Goal: Task Accomplishment & Management: Manage account settings

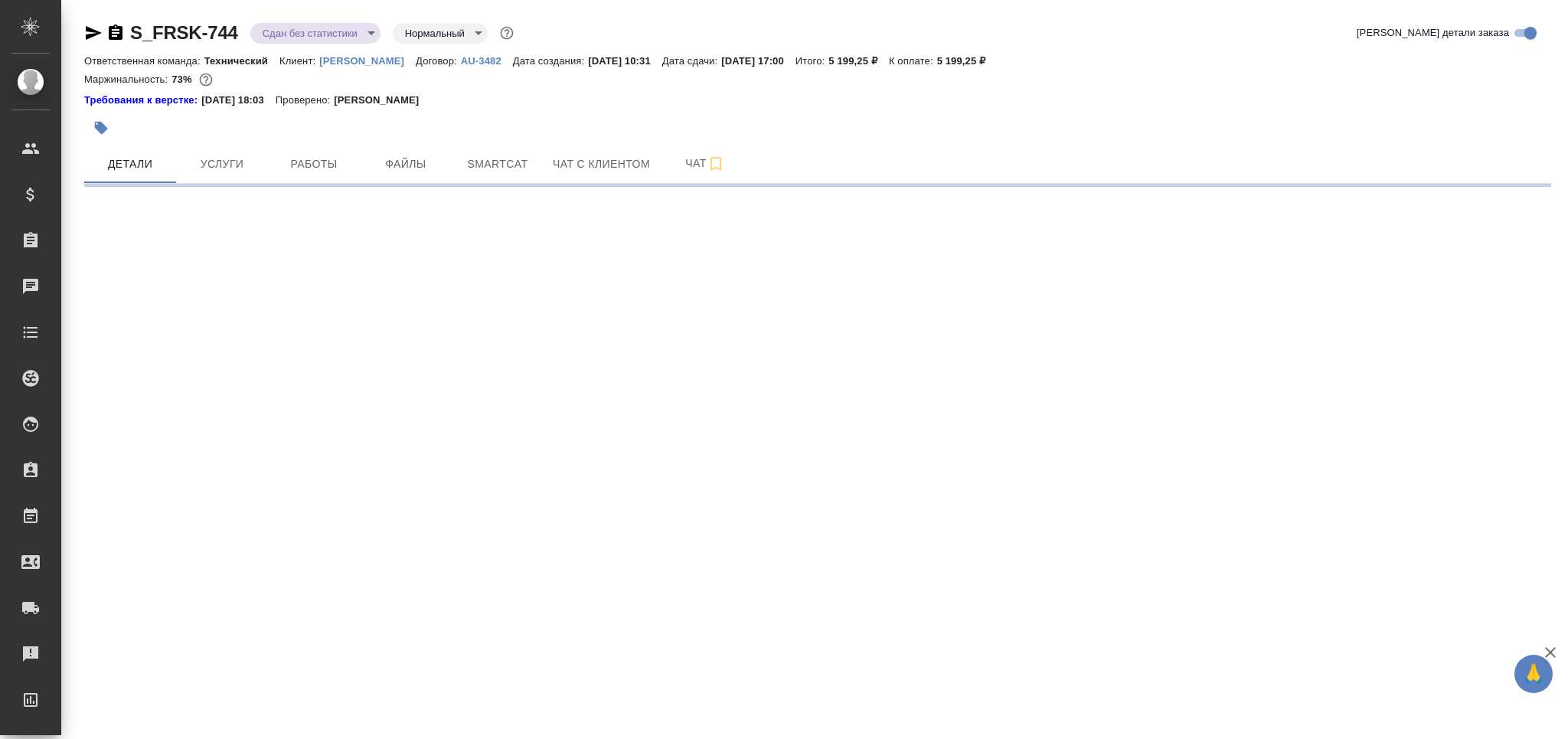
select select "RU"
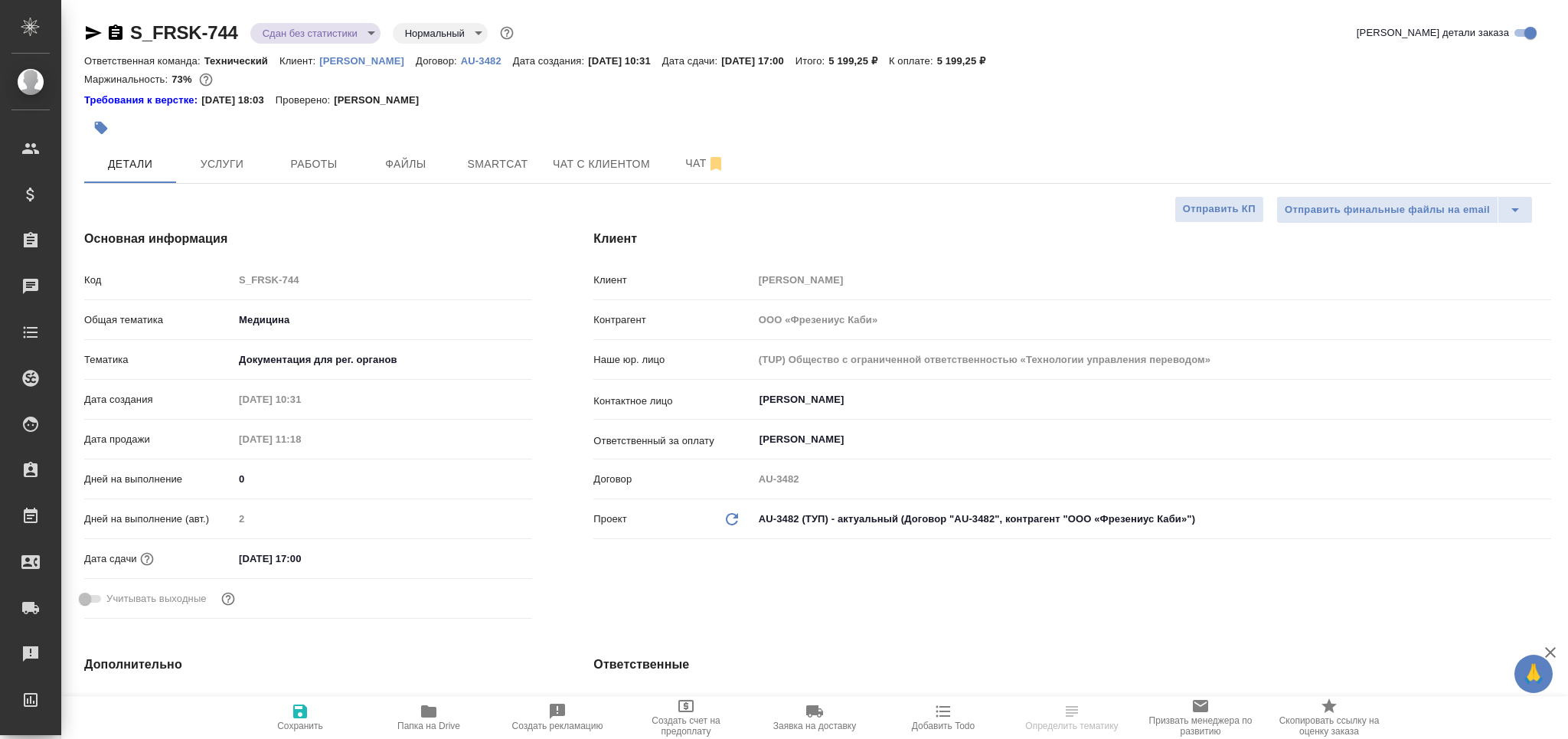
type textarea "x"
click at [114, 34] on icon "button" at bounding box center [115, 33] width 14 height 16
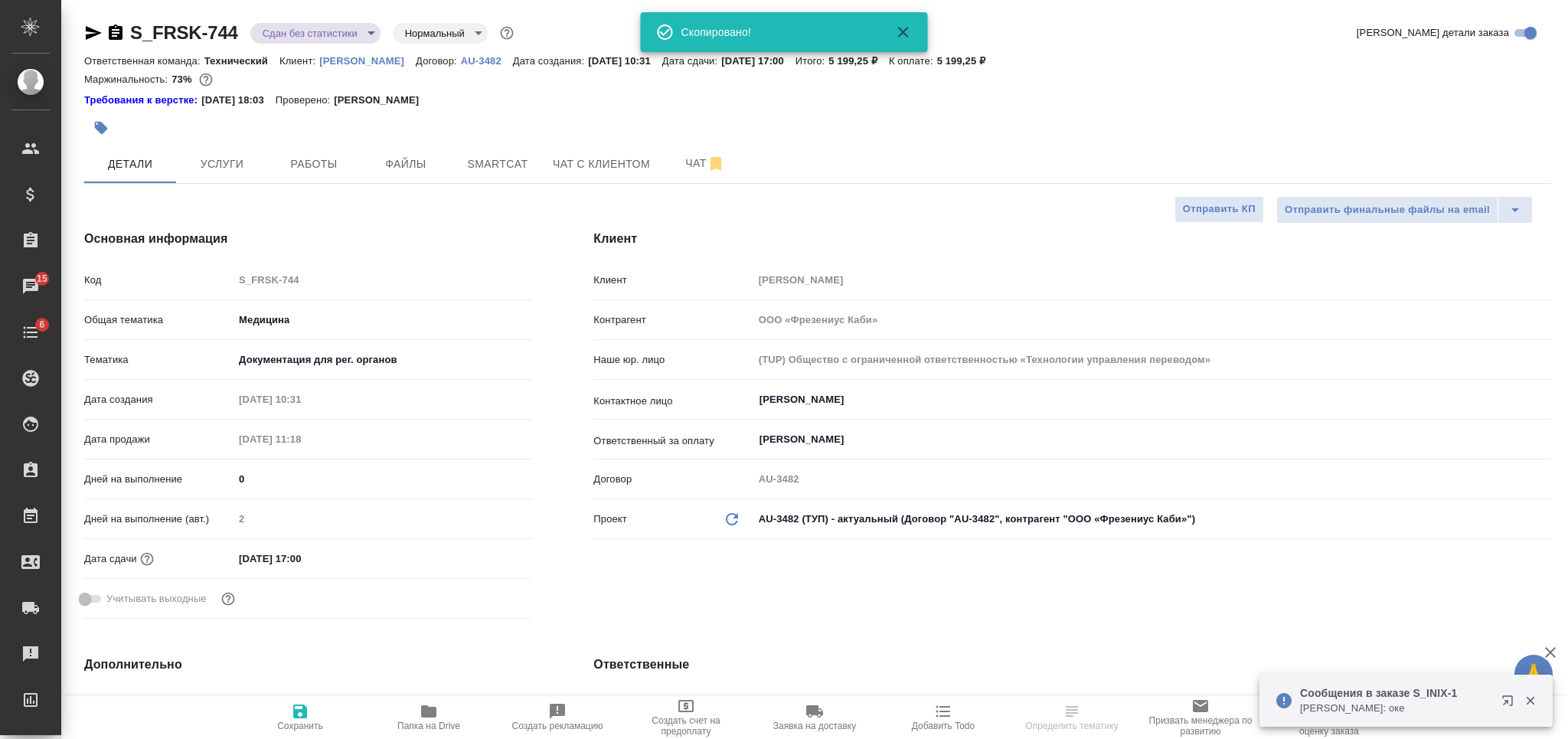
type textarea "x"
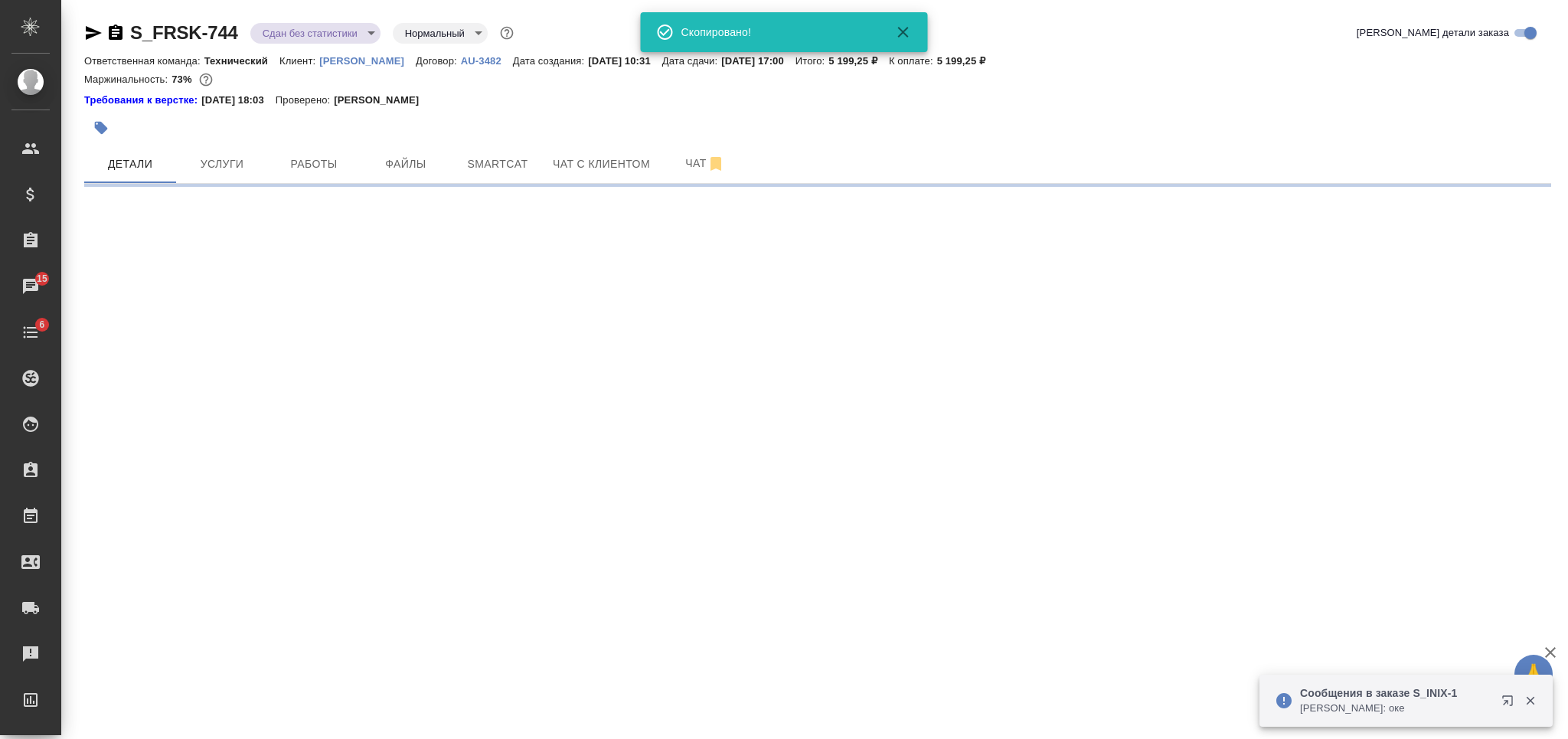
select select "RU"
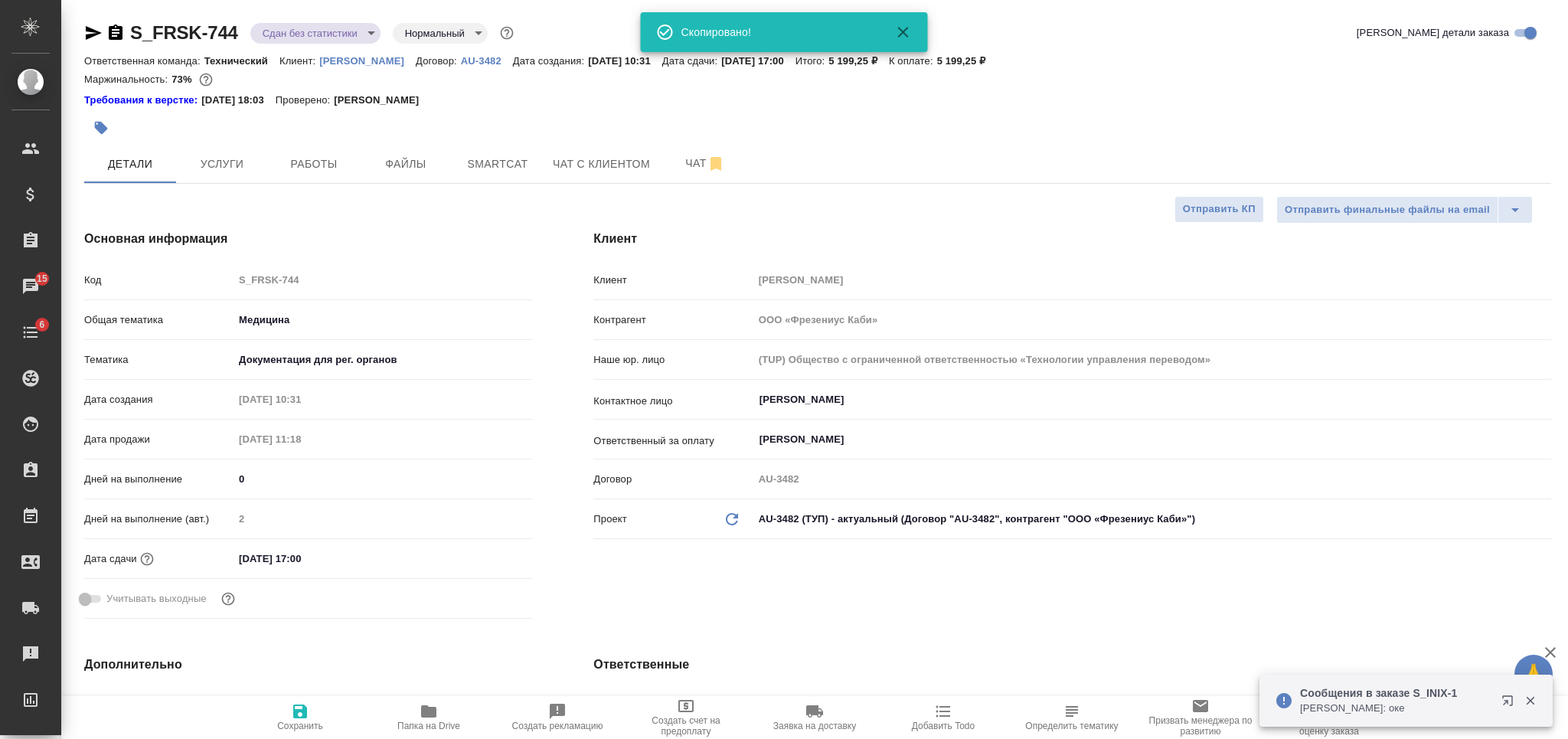
type textarea "x"
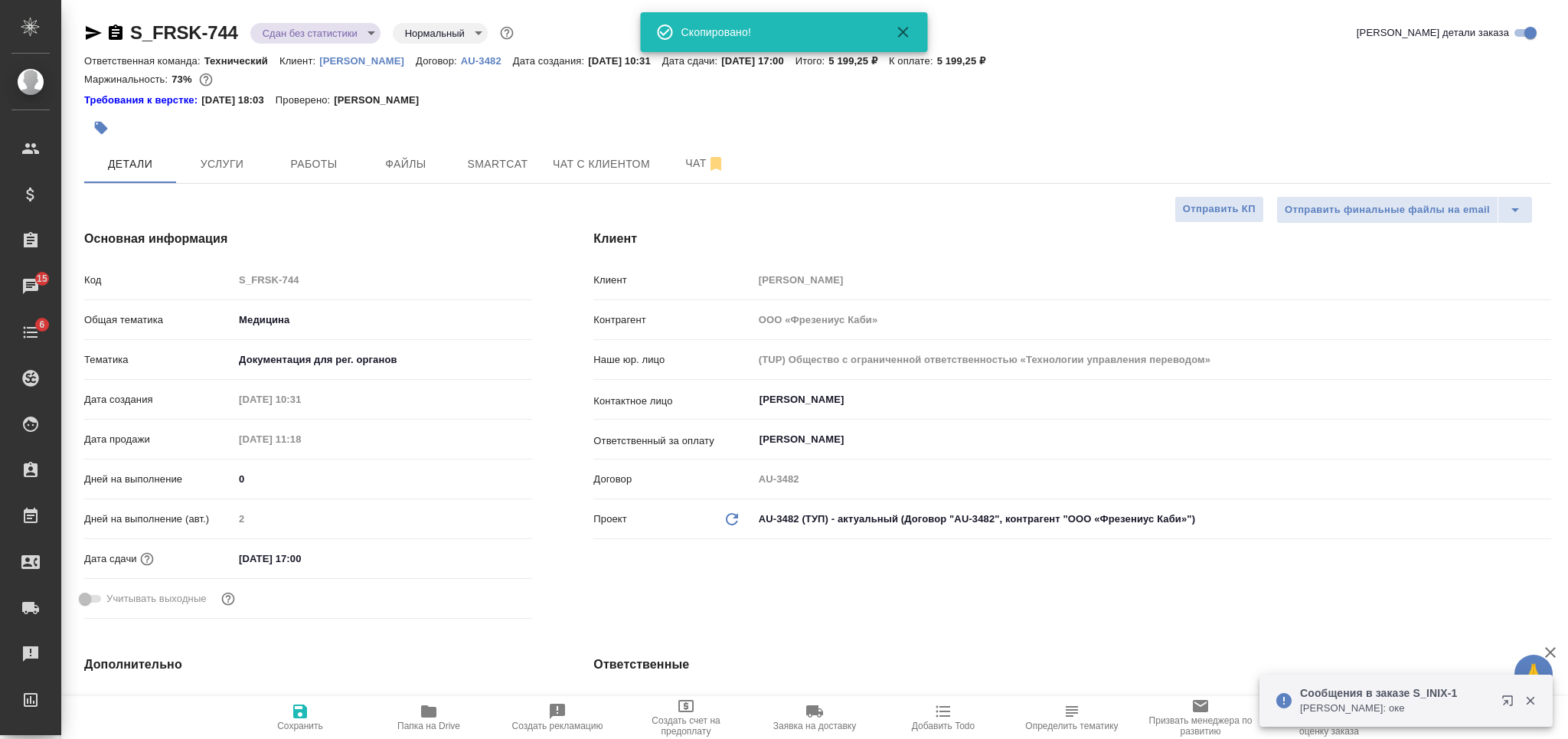
type textarea "x"
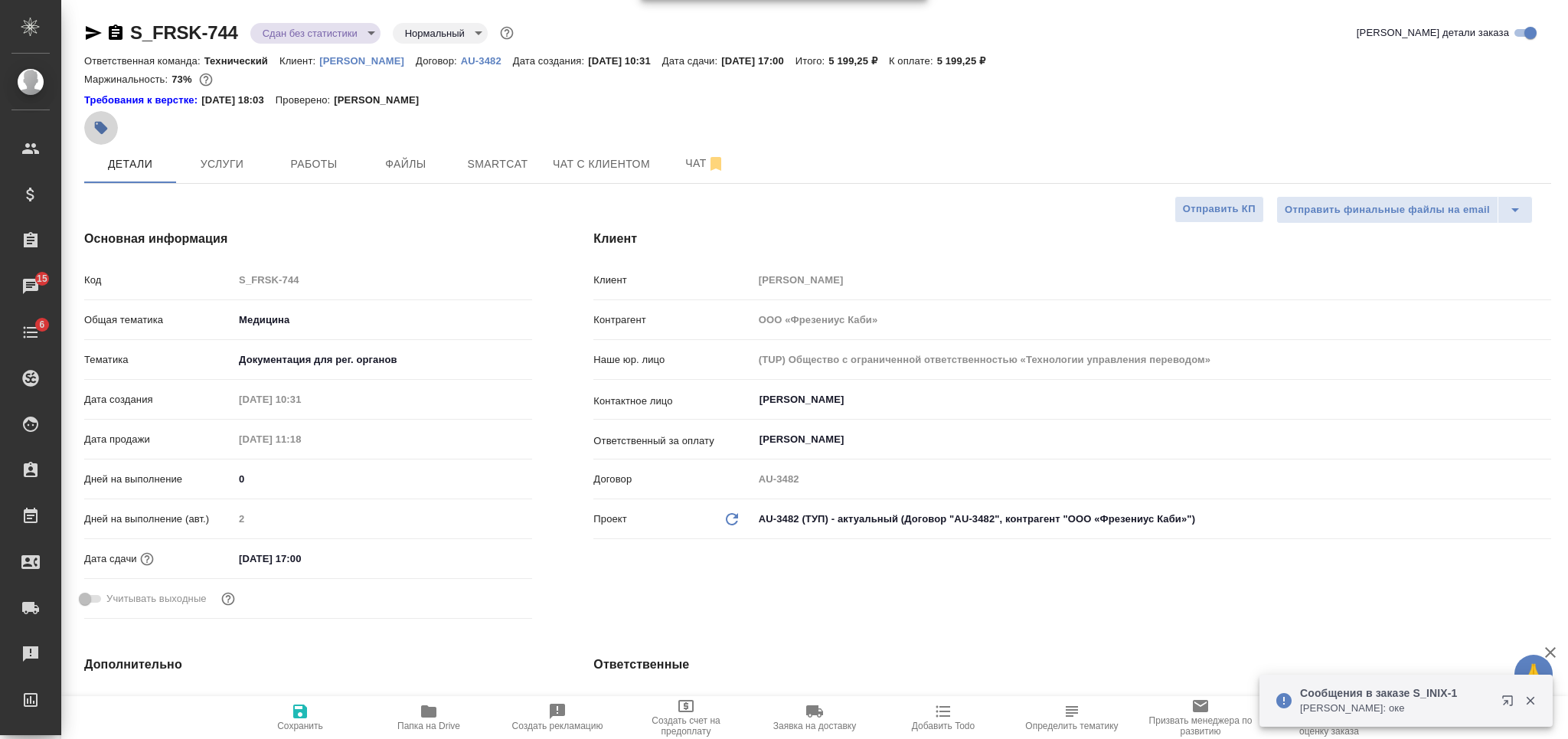
click at [104, 126] on icon "button" at bounding box center [101, 128] width 13 height 13
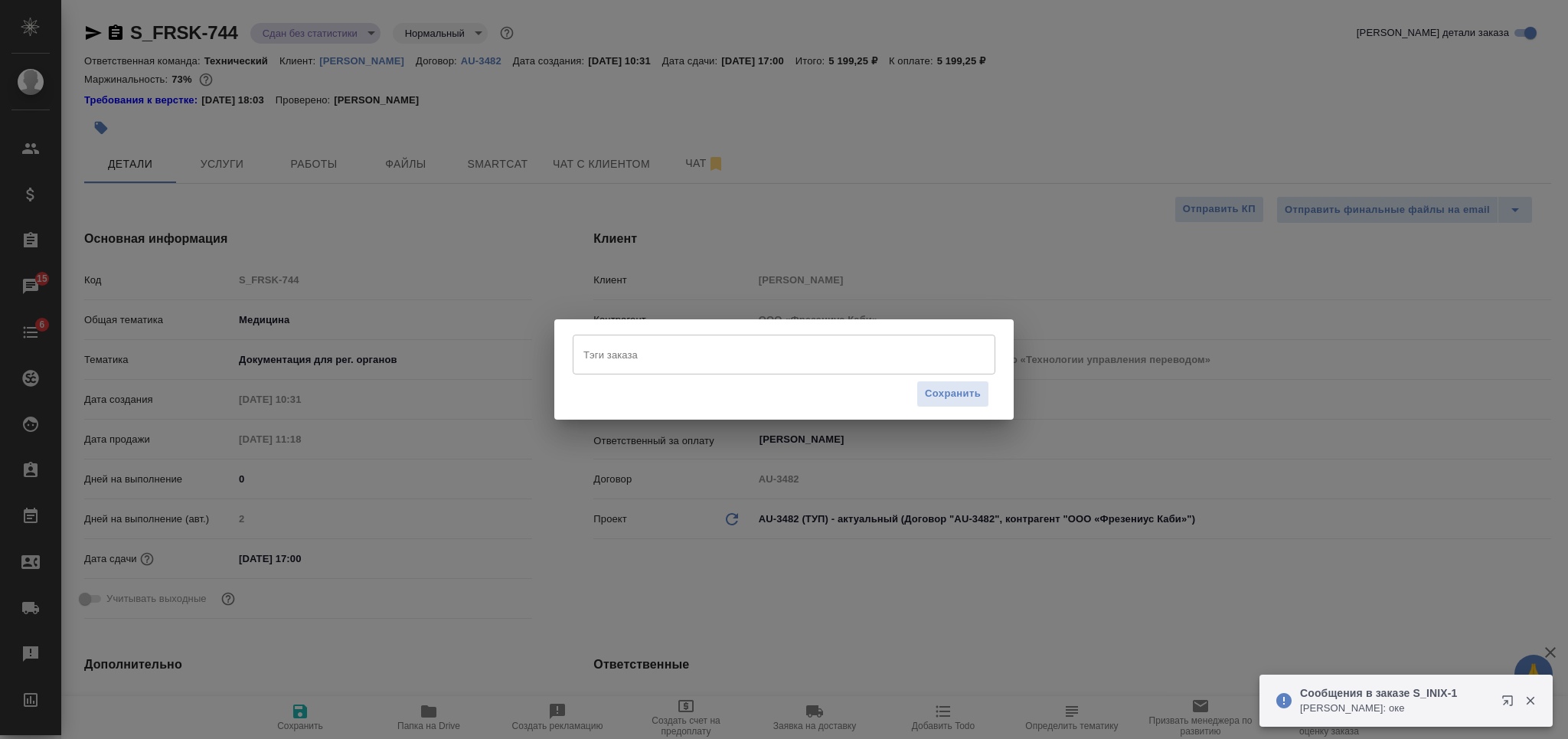
click at [699, 355] on input "Тэги заказа" at bounding box center [770, 354] width 380 height 26
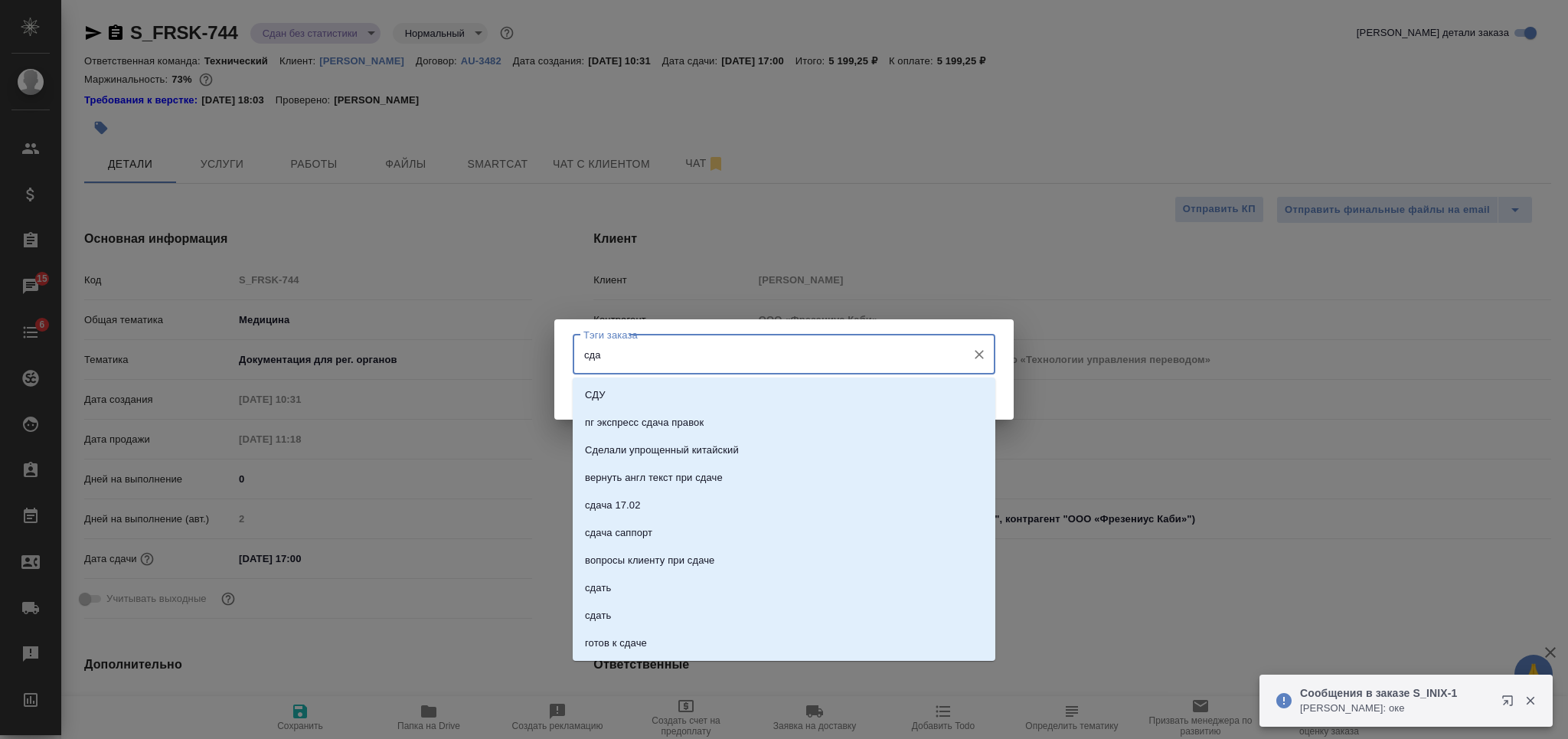
type input "сдан"
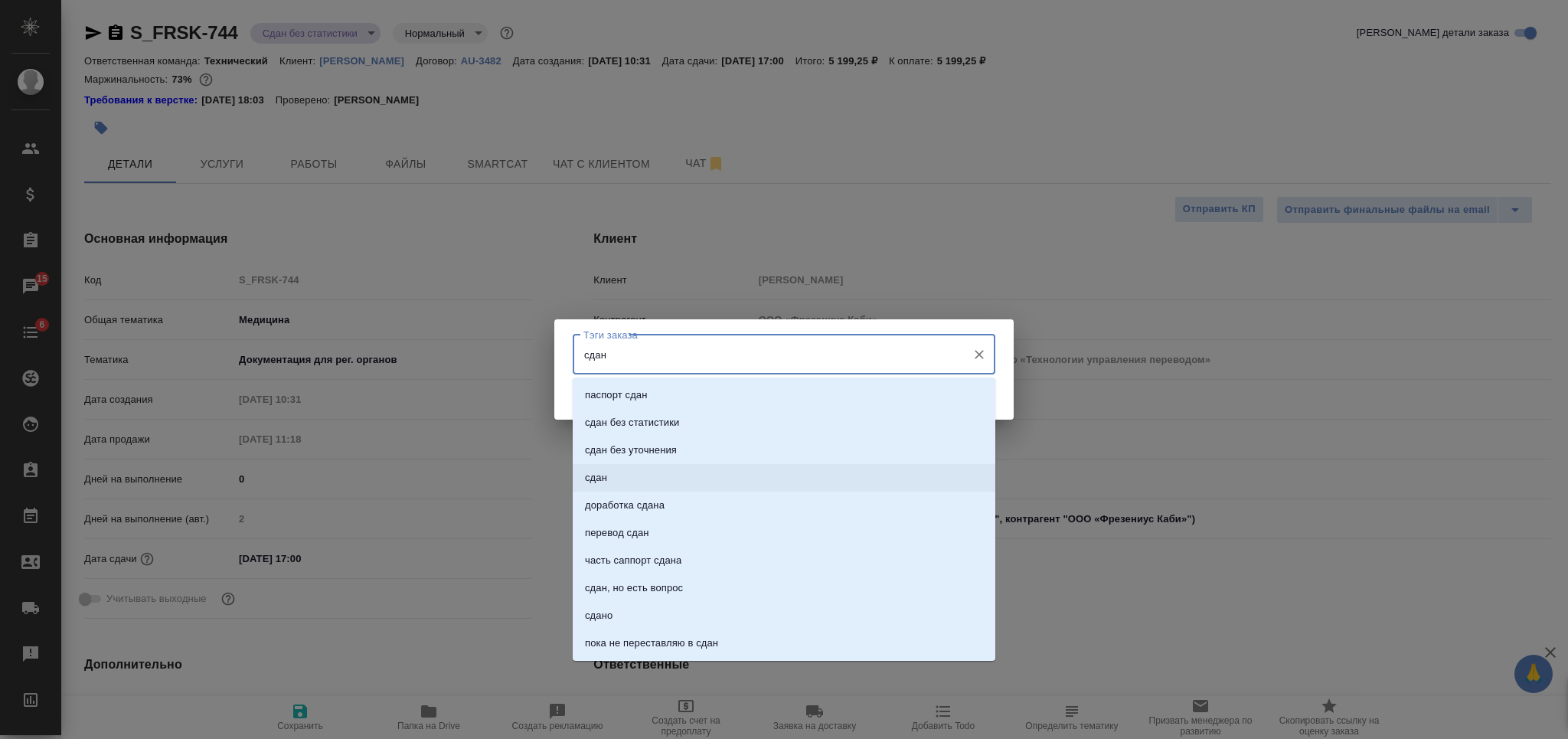
click at [766, 471] on li "сдан" at bounding box center [784, 478] width 422 height 28
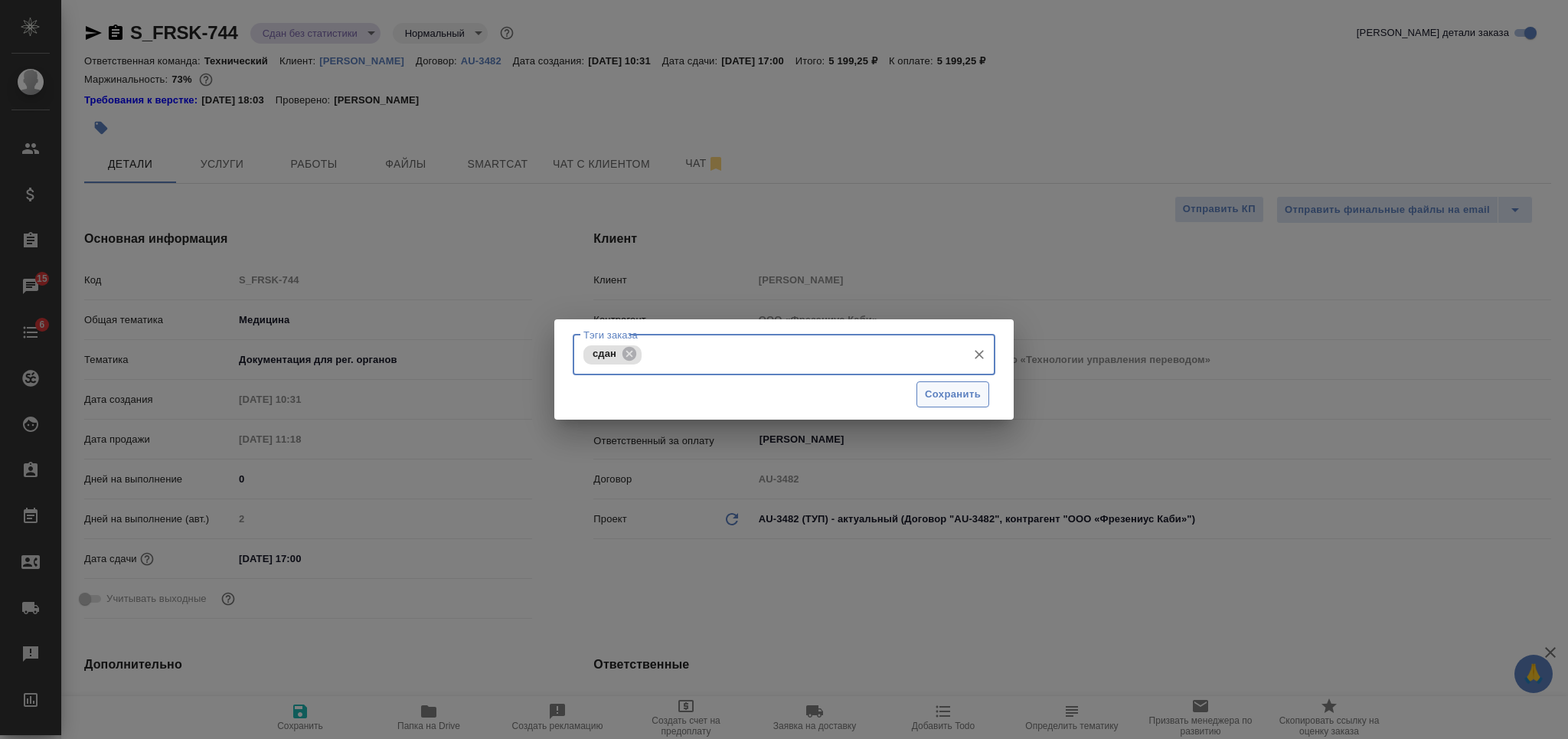
click at [942, 400] on span "Сохранить" at bounding box center [953, 395] width 56 height 18
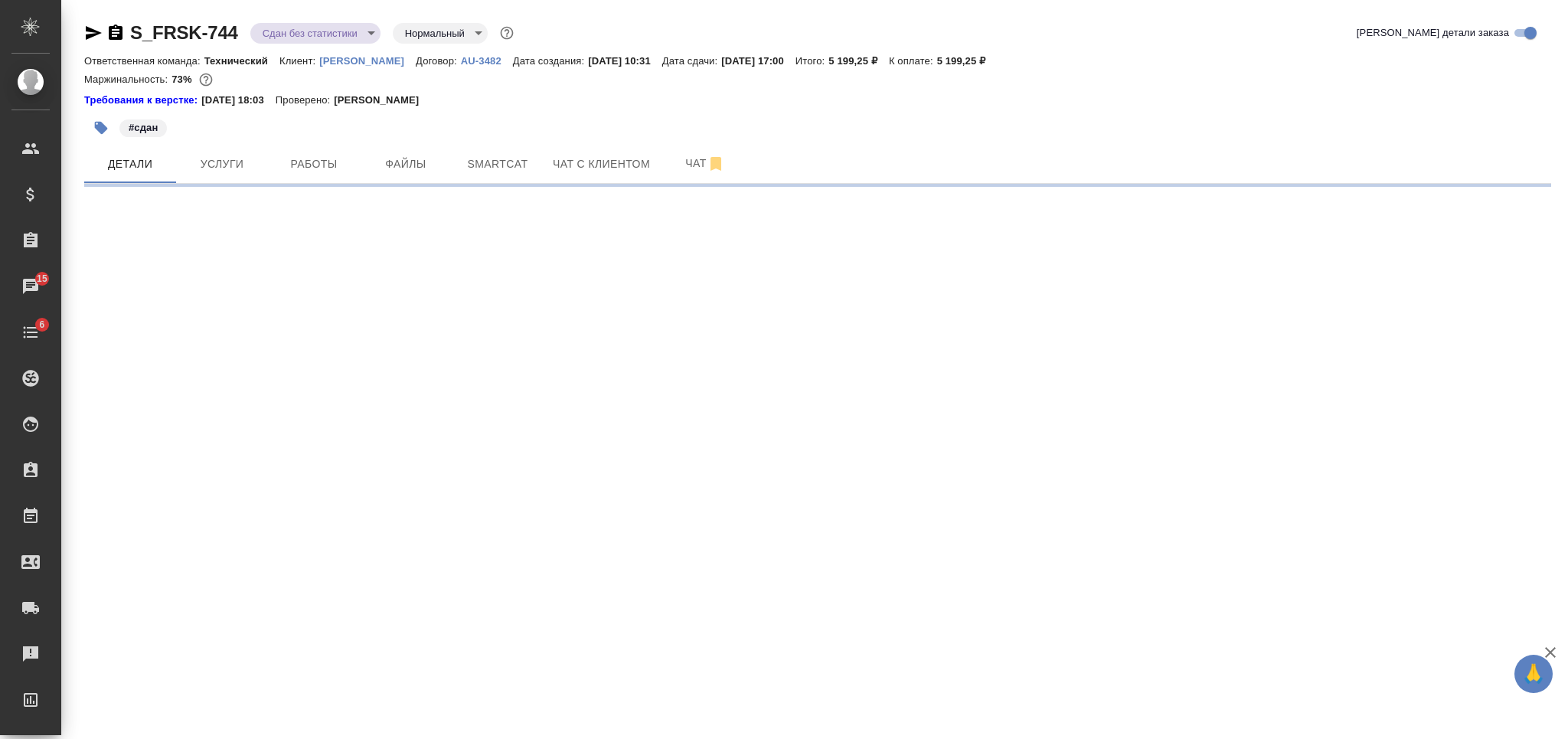
select select "RU"
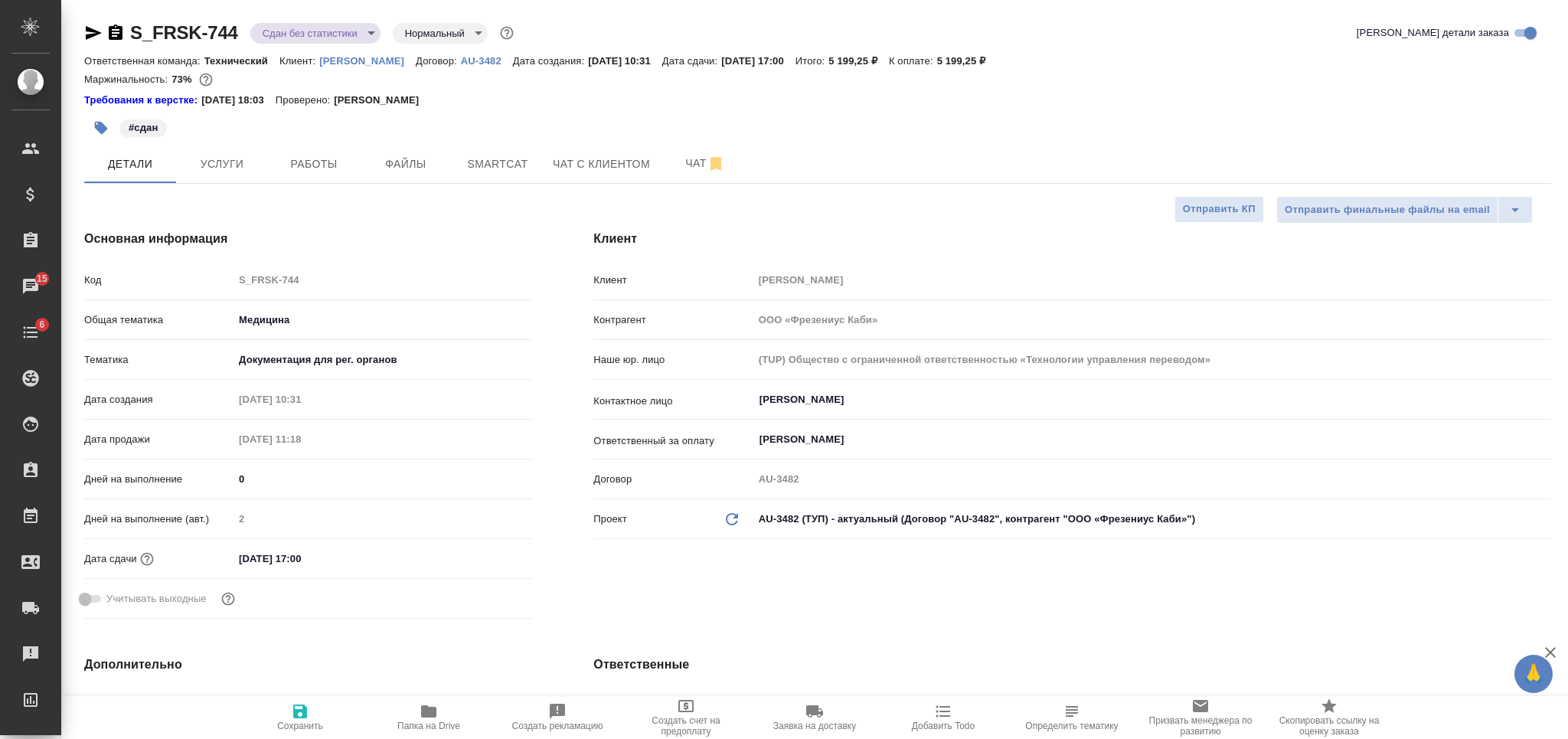
type textarea "x"
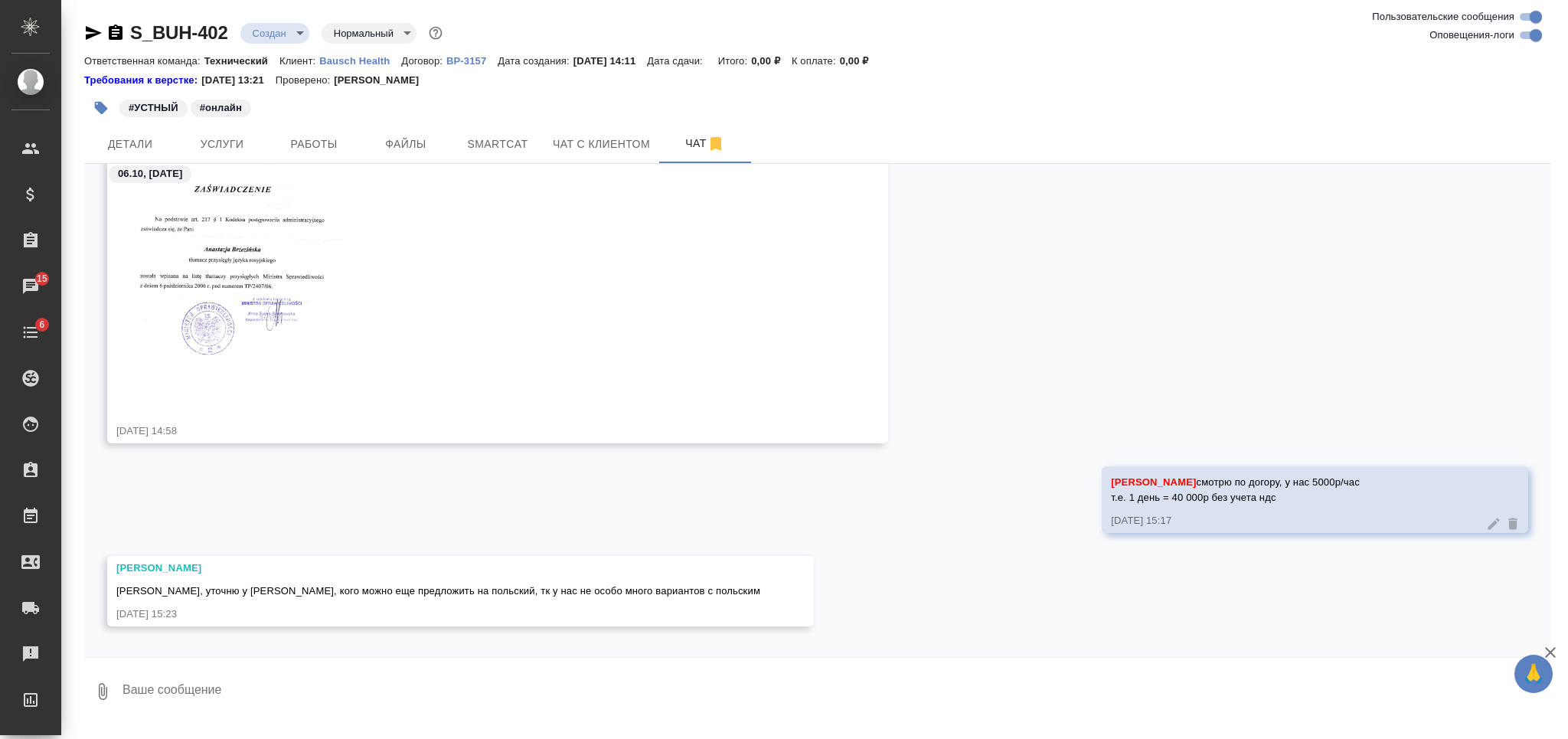
scroll to position [1932, 0]
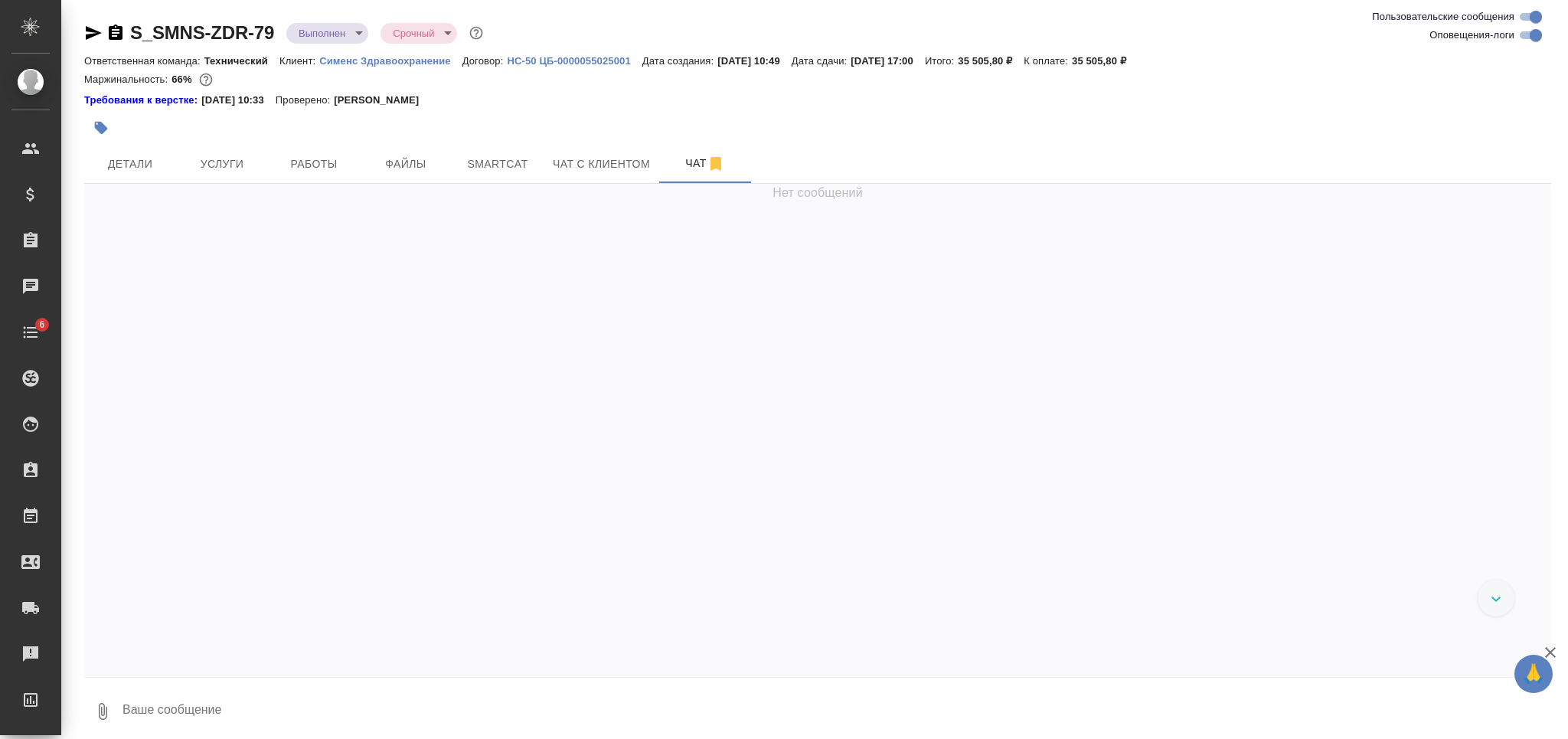
click at [116, 25] on icon "button" at bounding box center [115, 33] width 19 height 19
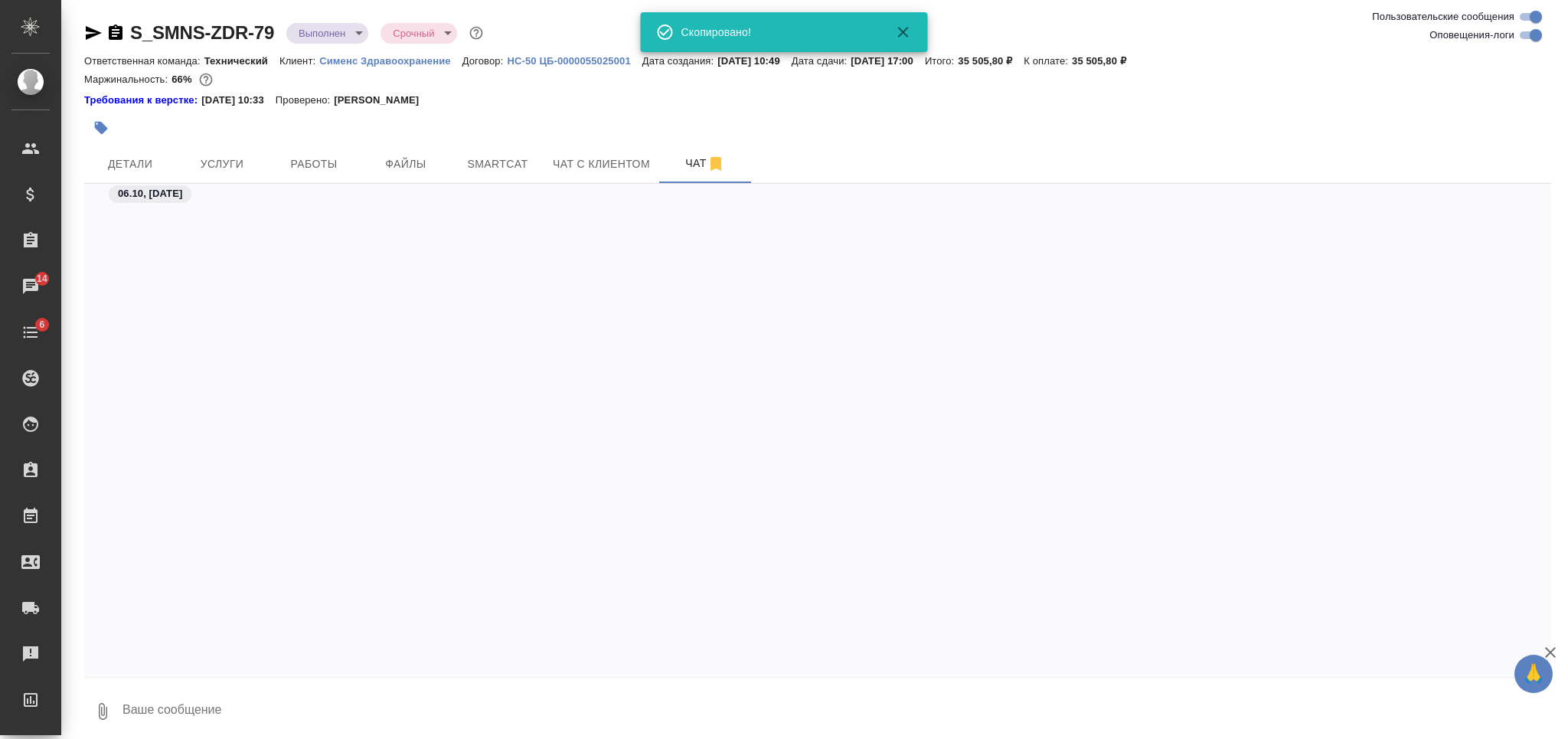
scroll to position [49570, 0]
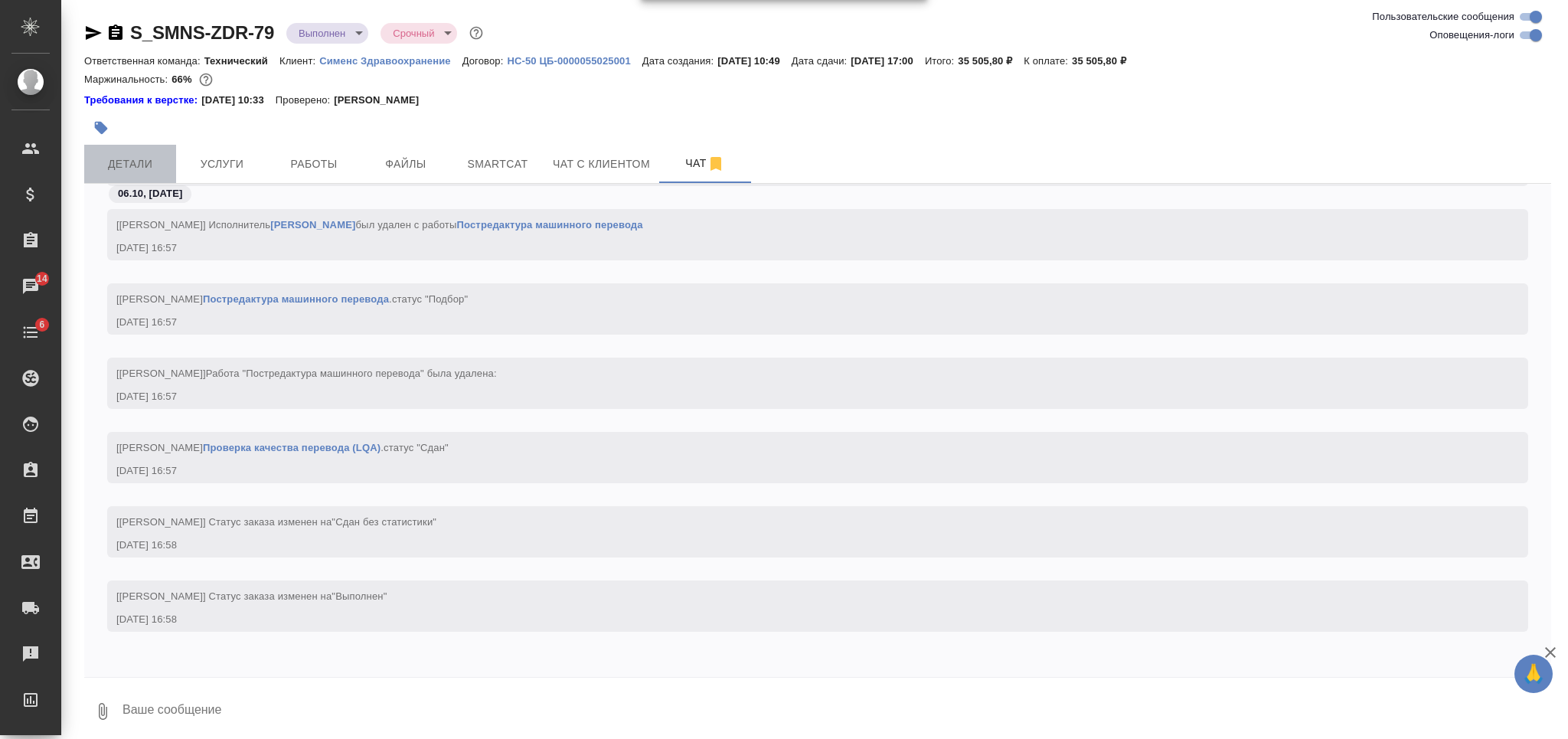
click at [144, 153] on button "Детали" at bounding box center [130, 164] width 92 height 38
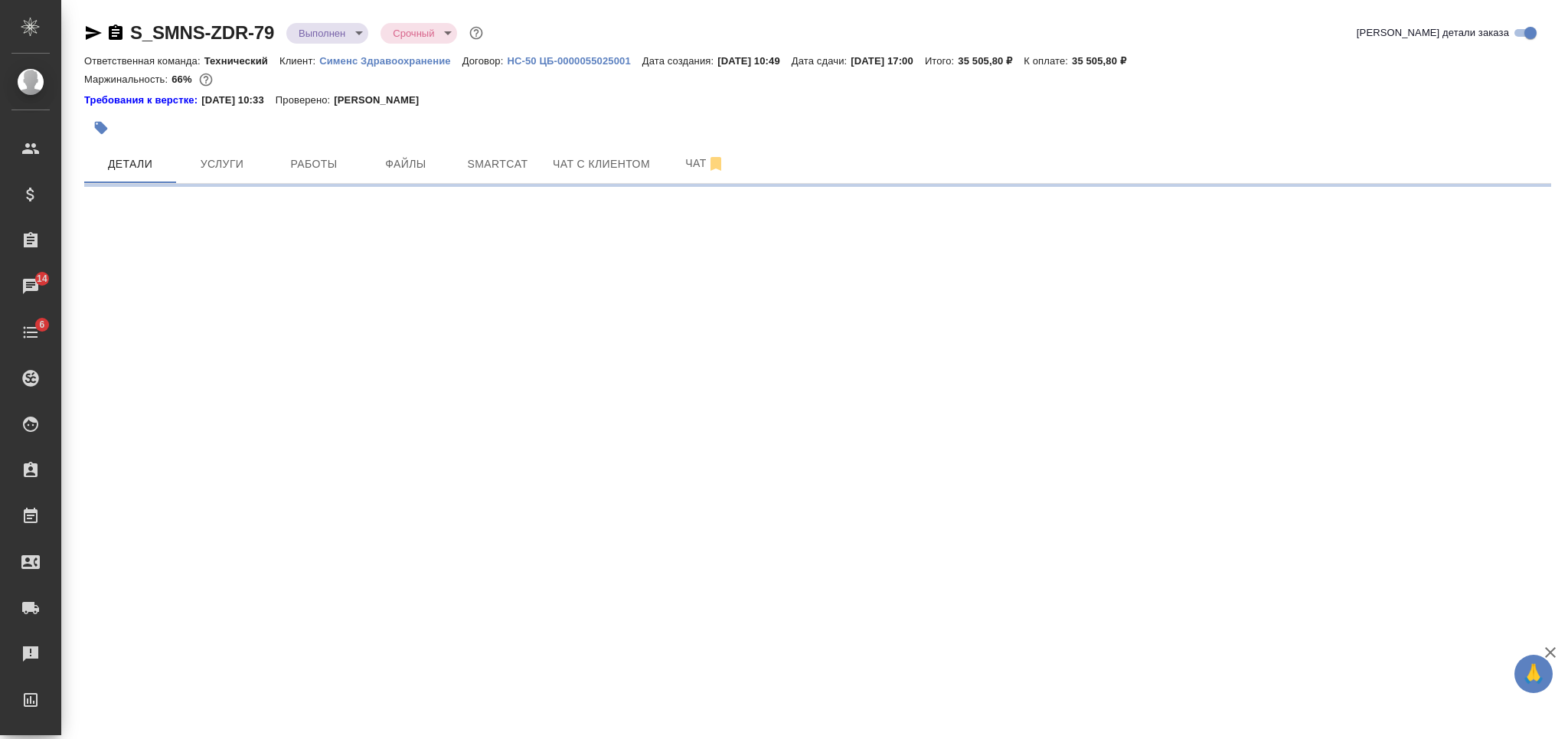
select select "RU"
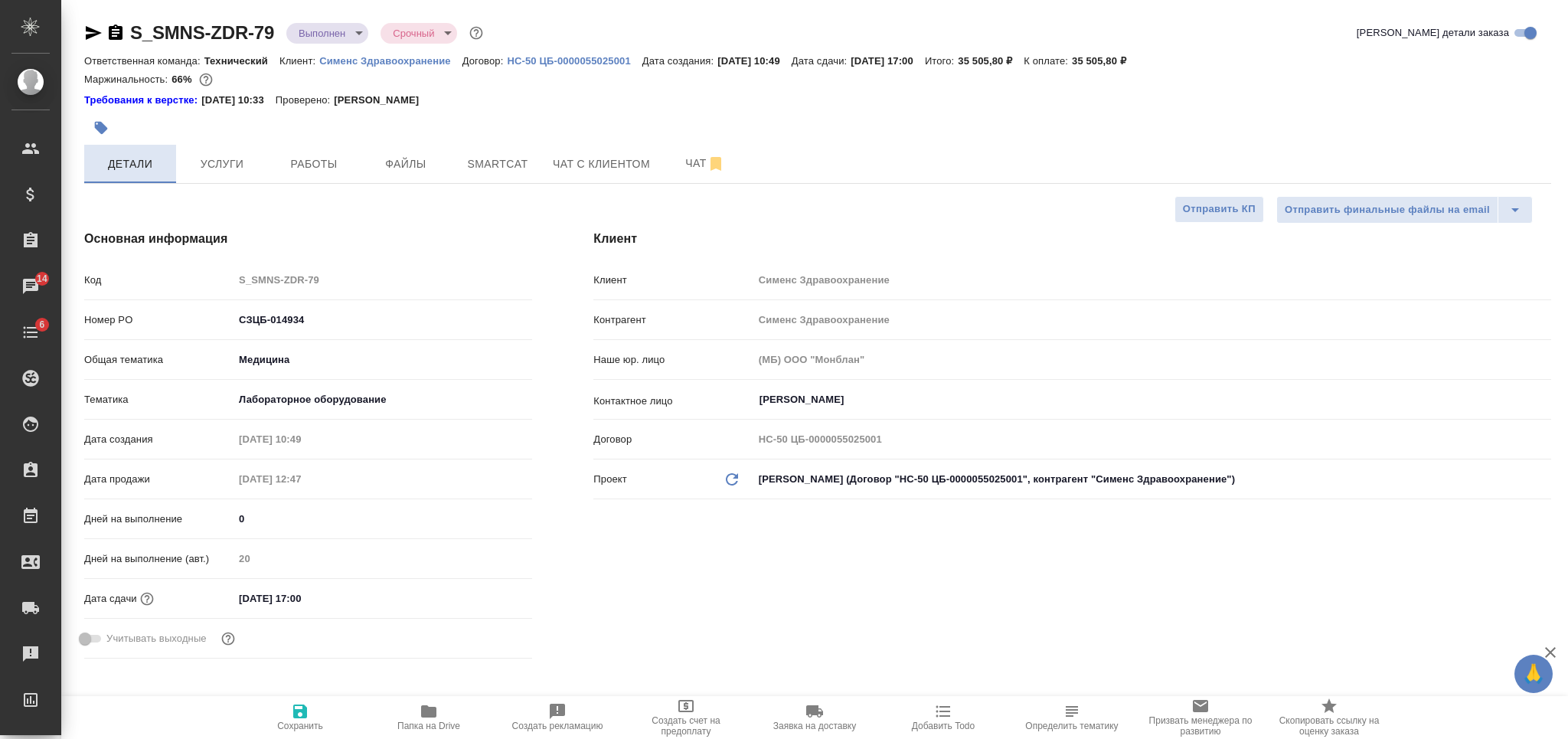
type textarea "x"
click at [98, 129] on icon "button" at bounding box center [101, 128] width 13 height 13
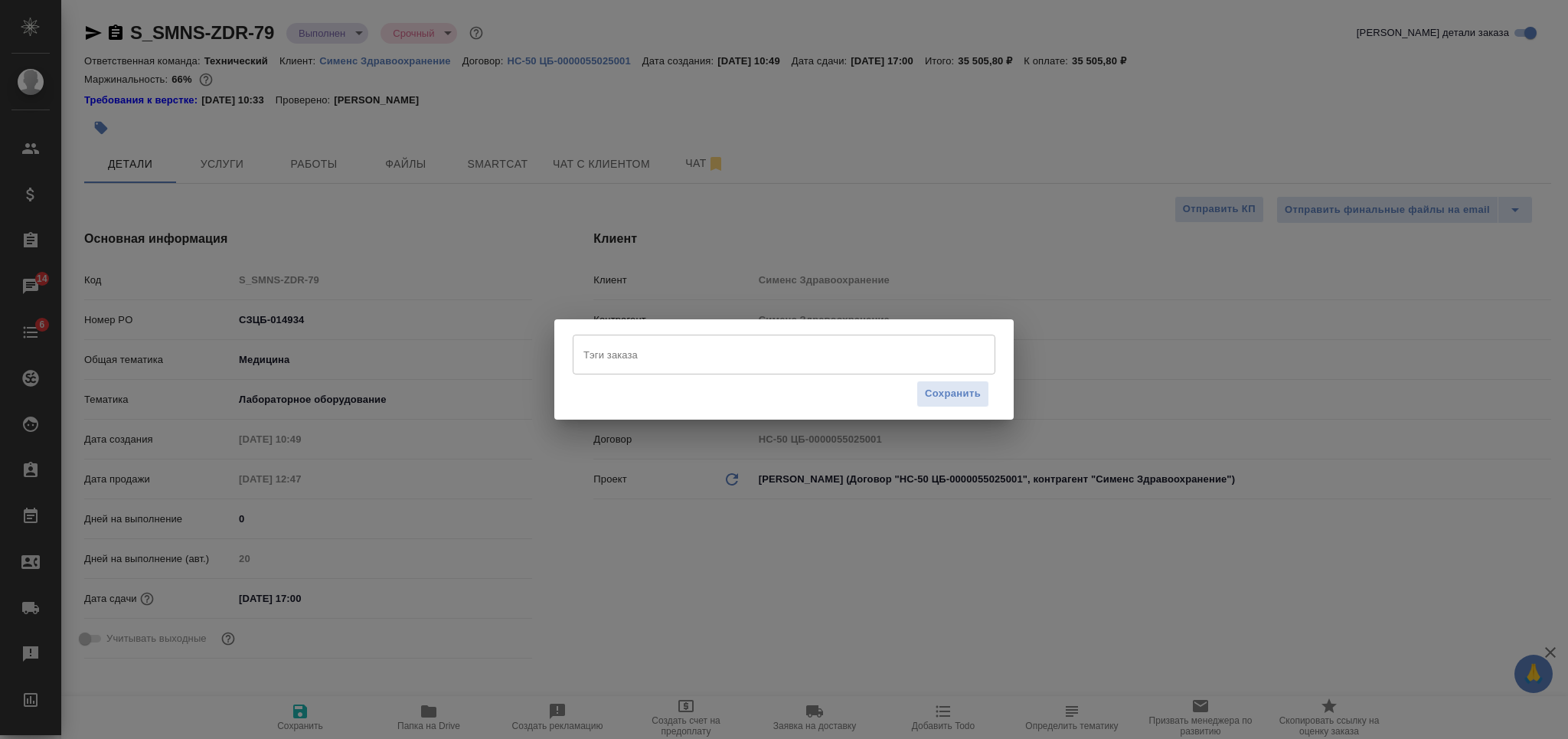
click at [655, 346] on input "Тэги заказа" at bounding box center [770, 354] width 380 height 26
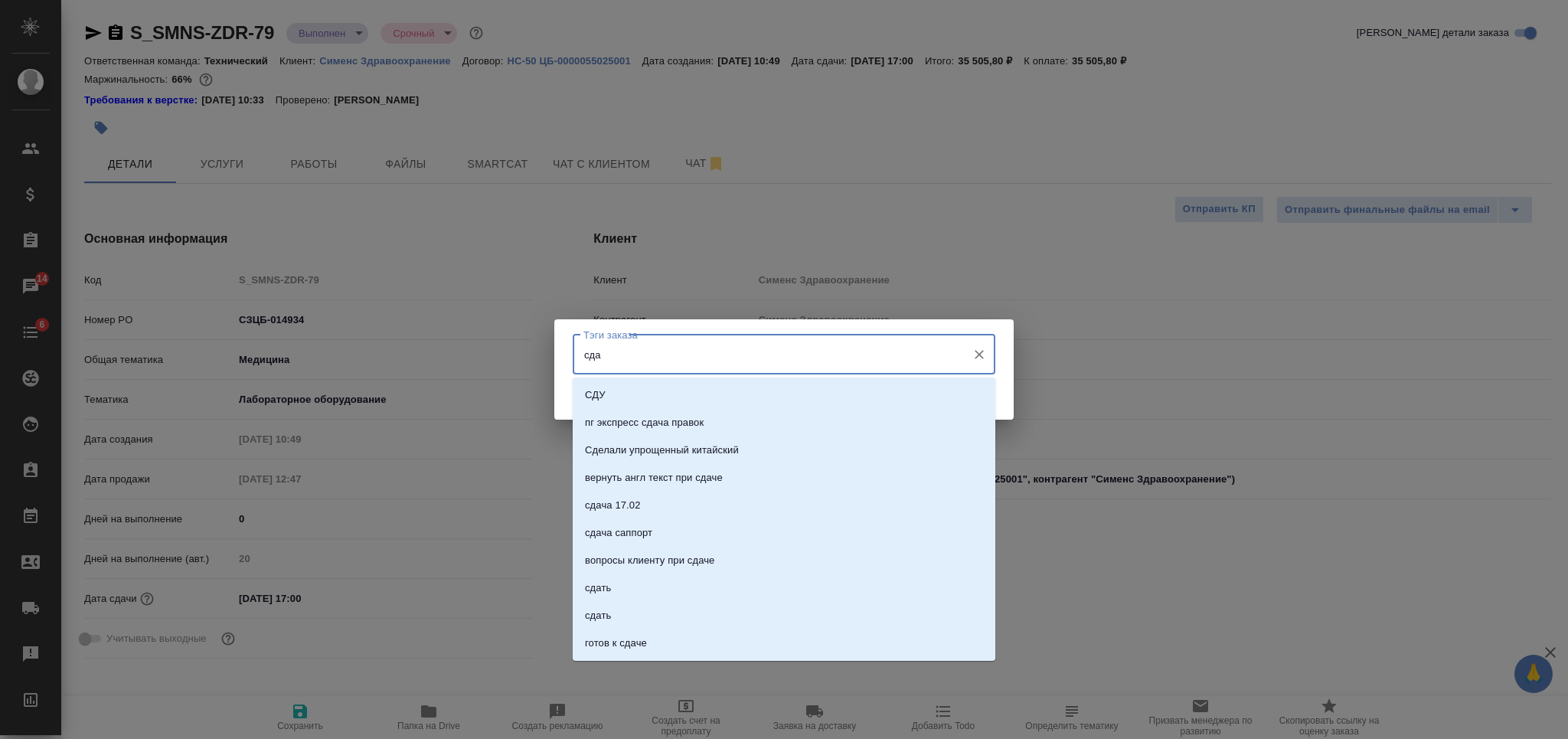
type input "сдан"
click at [695, 468] on li "сдан" at bounding box center [784, 478] width 422 height 28
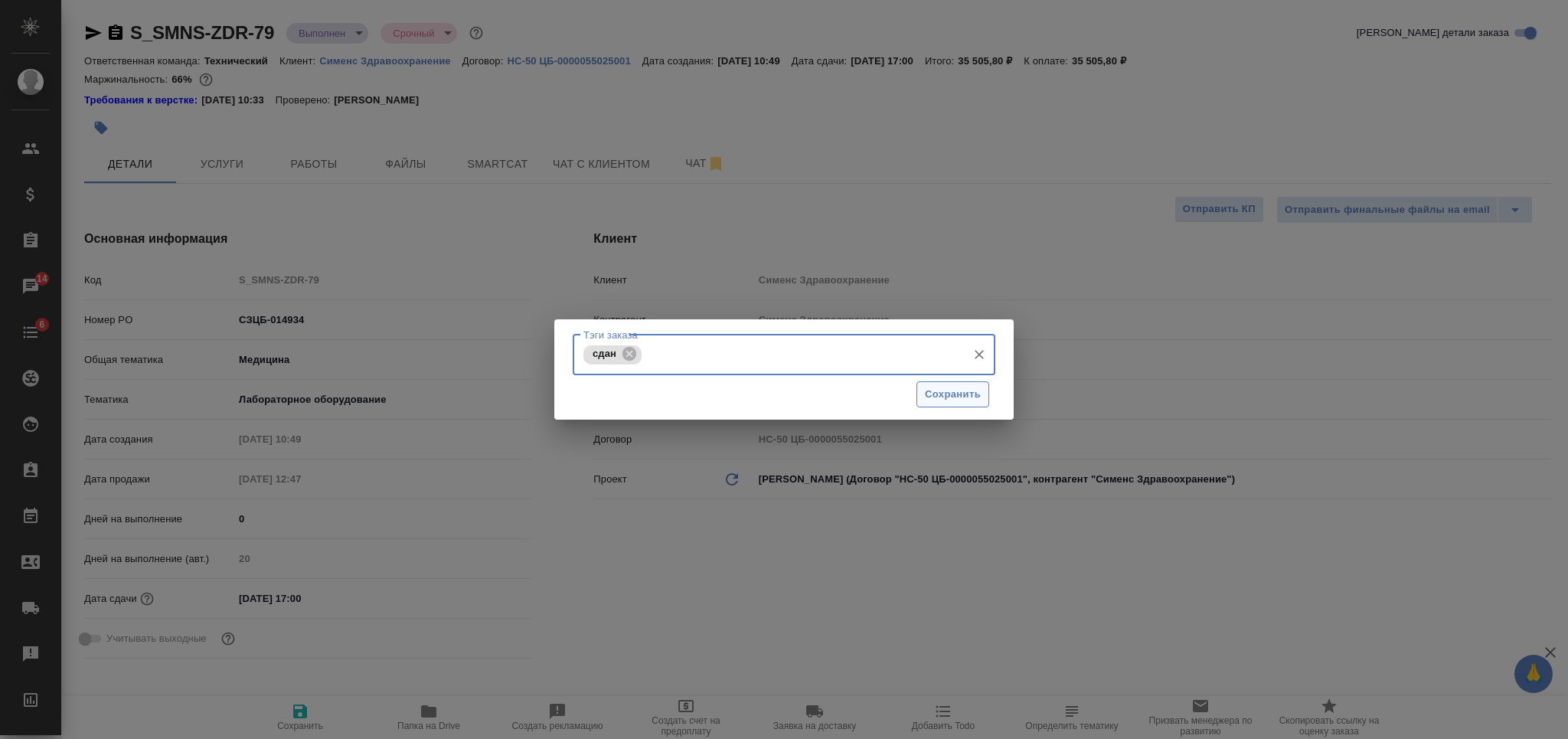
click at [956, 392] on span "Сохранить" at bounding box center [953, 395] width 56 height 18
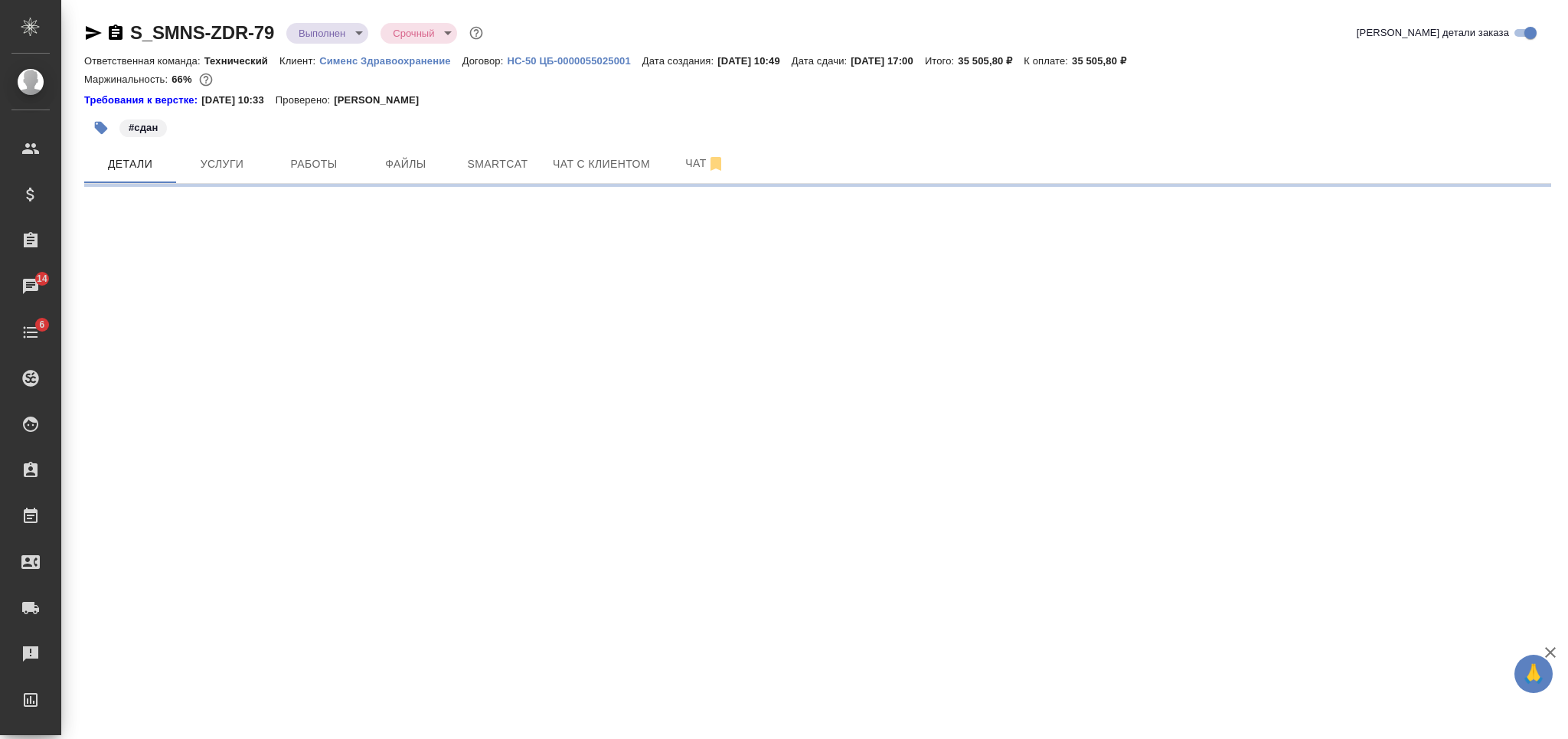
select select "RU"
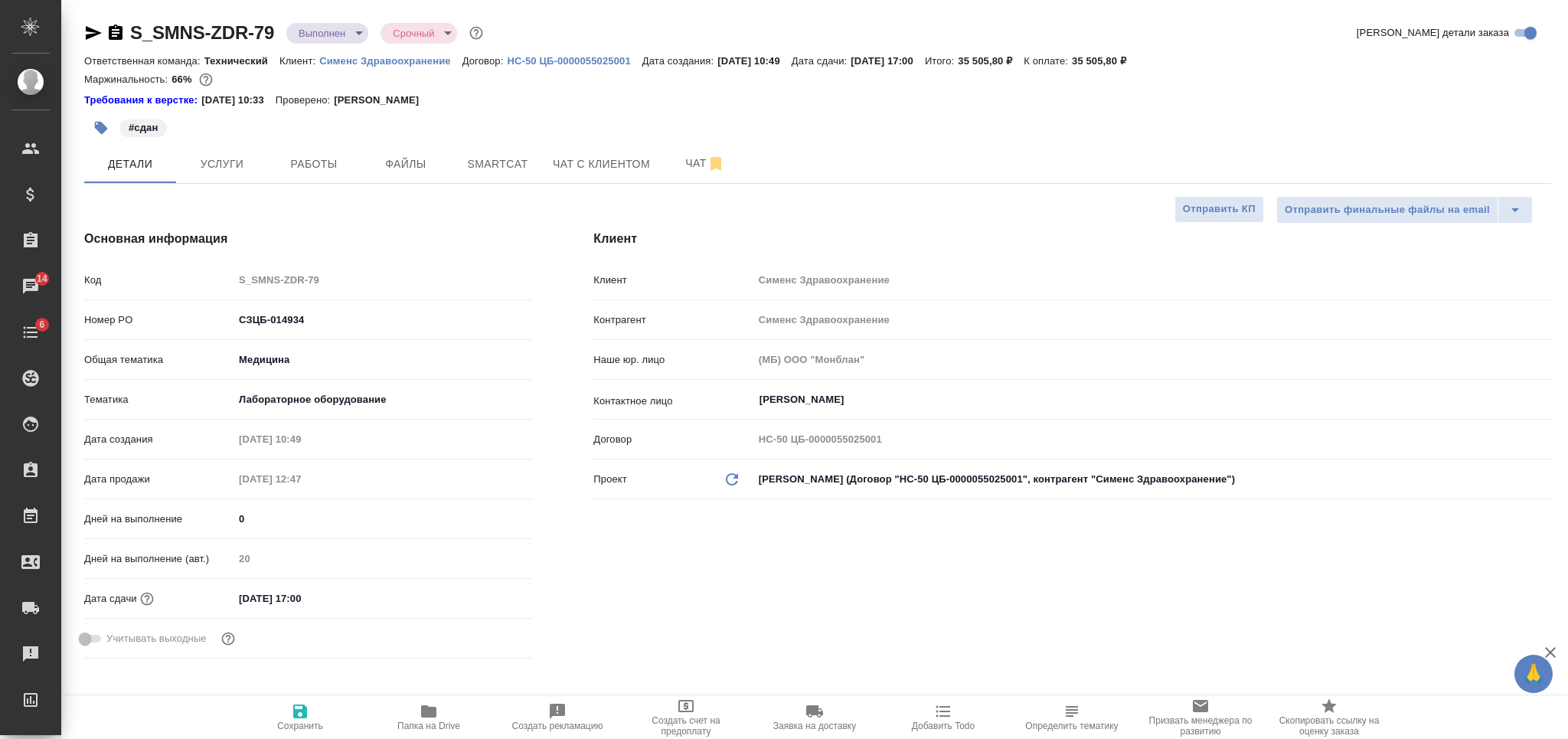
type textarea "x"
click at [296, 28] on body "🙏 .cls-1 fill:#fff; AWATERA [PERSON_NAME] Спецификации Заказы 14 Чаты 6 Todo Пр…" at bounding box center [784, 369] width 1568 height 739
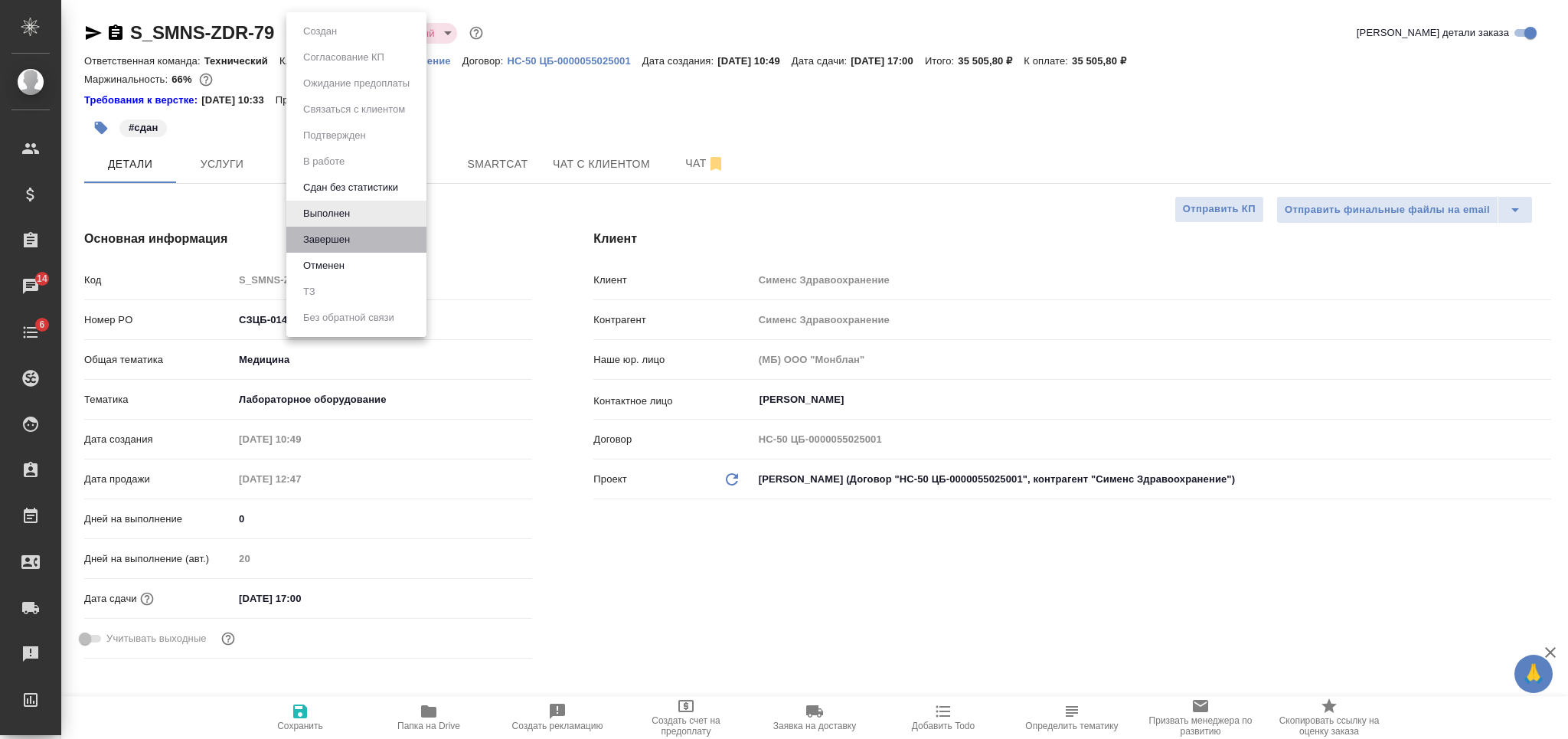
click at [321, 230] on li "Завершен" at bounding box center [356, 240] width 140 height 26
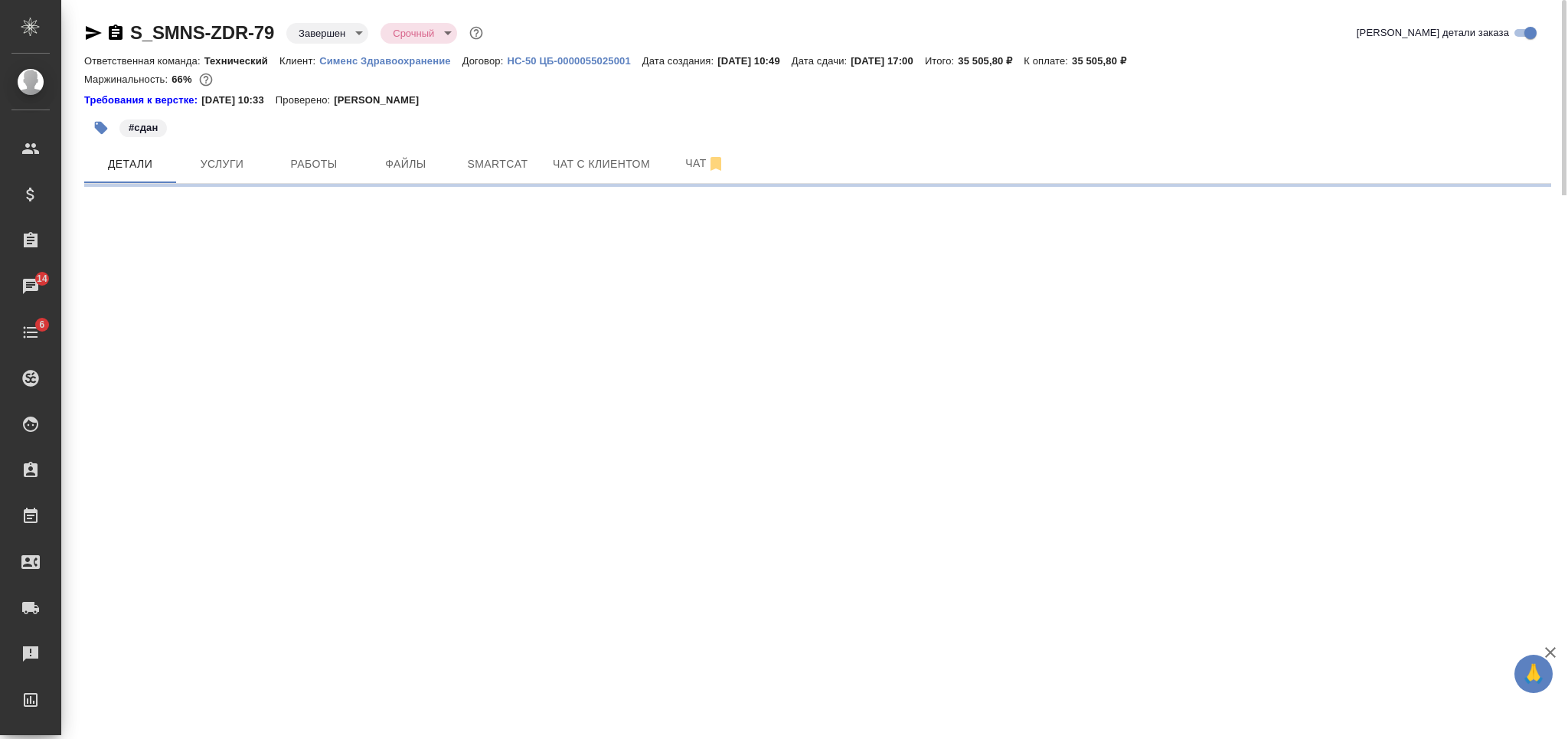
select select "RU"
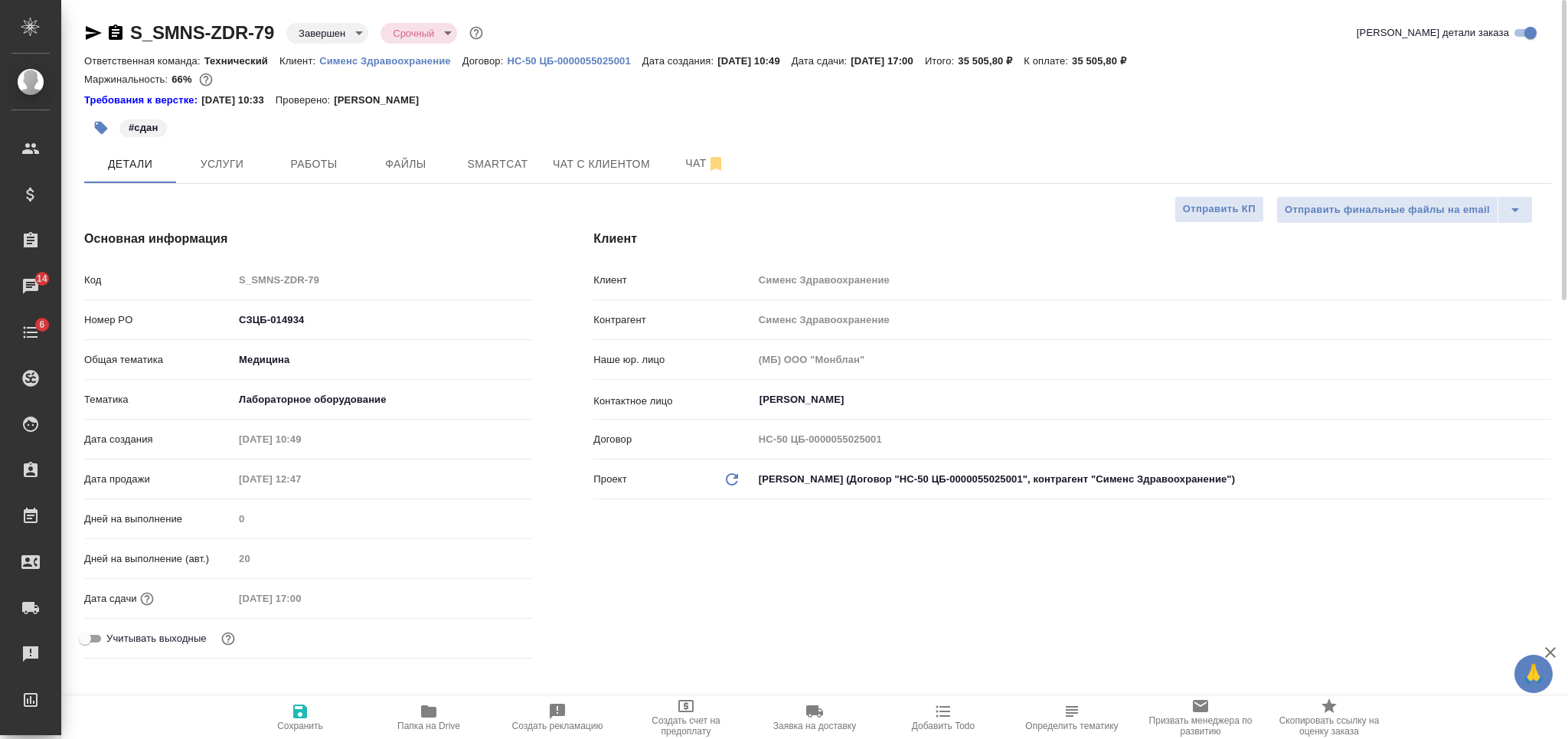
type textarea "x"
